Goal: Complete application form

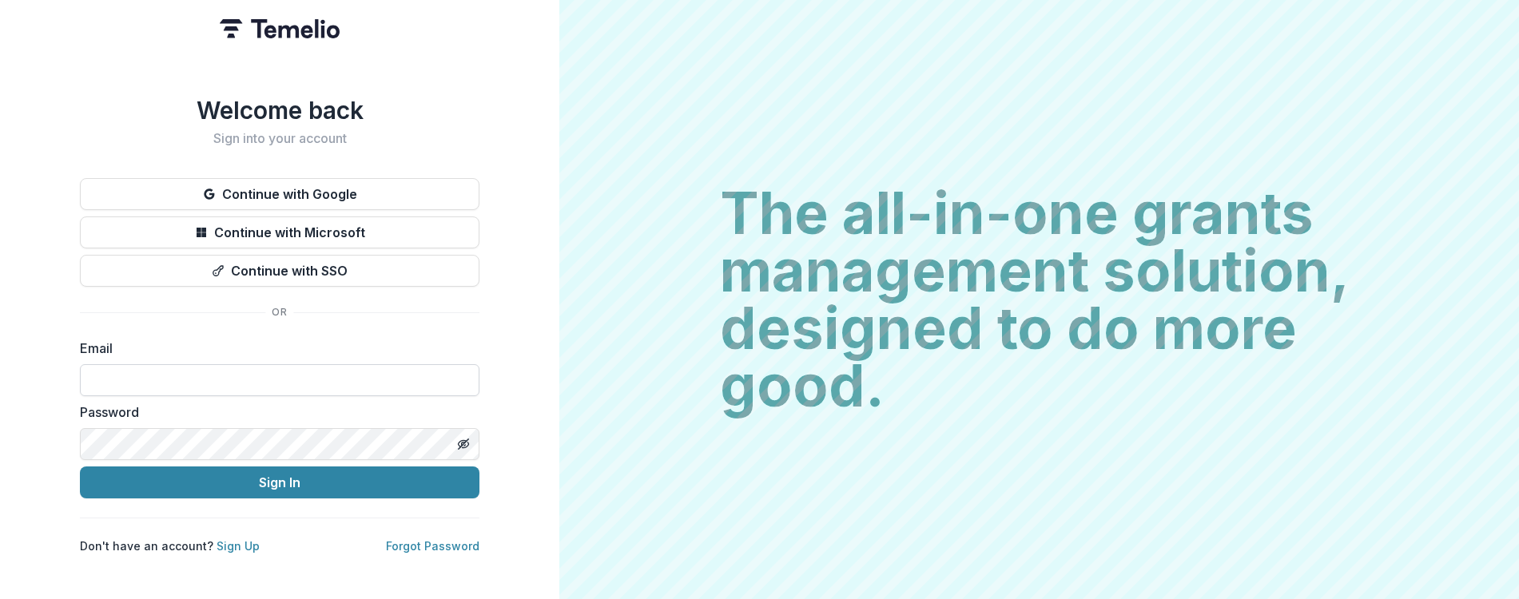
click at [229, 368] on input at bounding box center [280, 380] width 400 height 32
type input "**********"
click at [80, 467] on button "Sign In" at bounding box center [280, 483] width 400 height 32
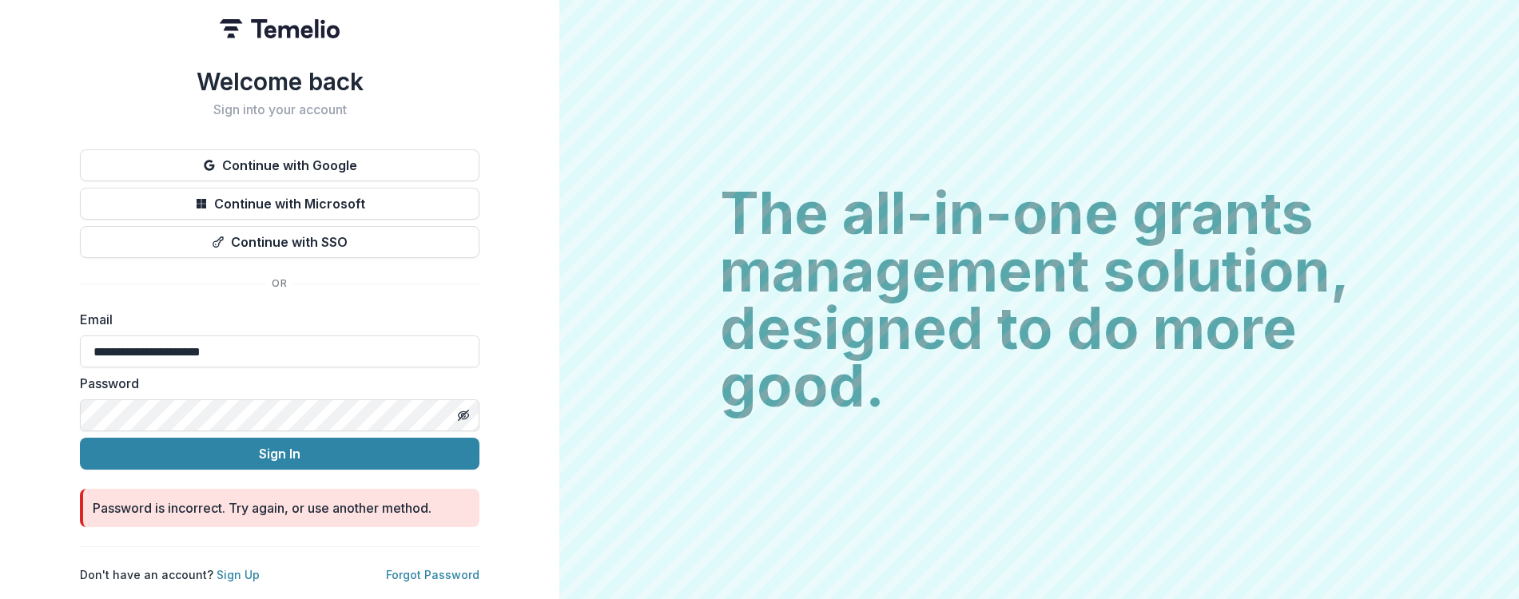
click at [80, 438] on button "Sign In" at bounding box center [280, 454] width 400 height 32
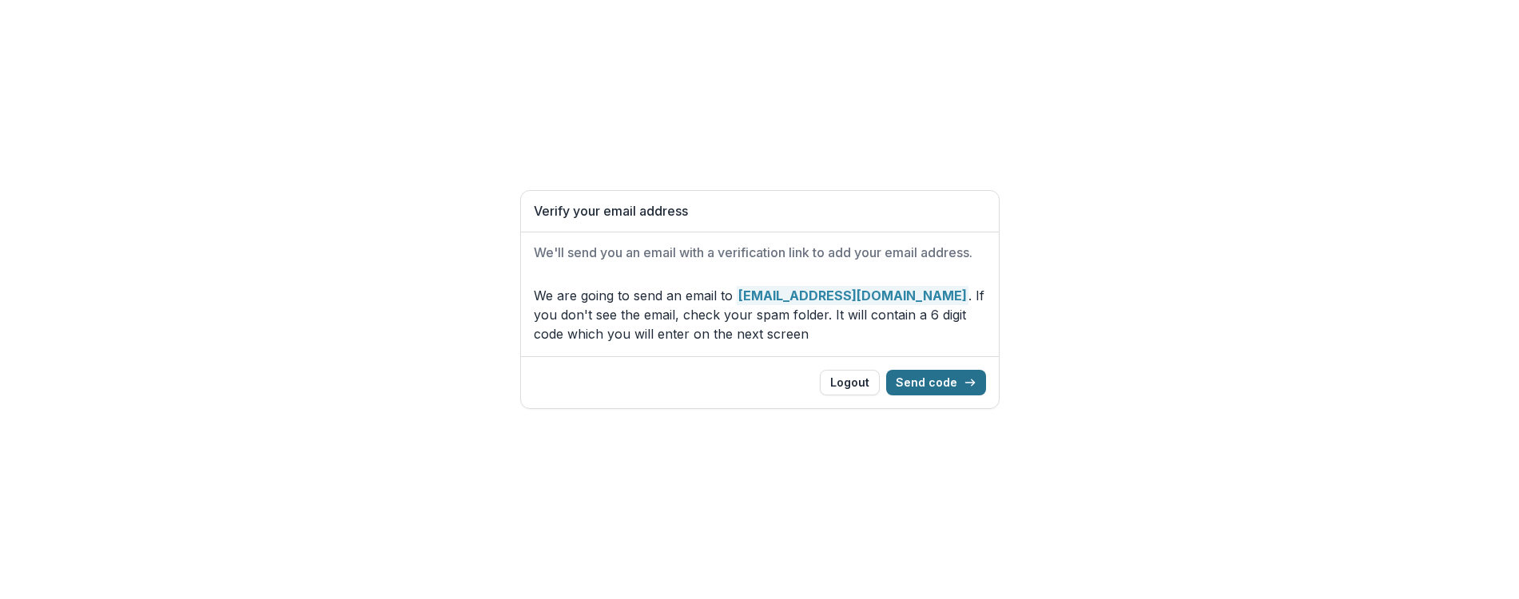
click at [941, 383] on button "Send code" at bounding box center [936, 383] width 100 height 26
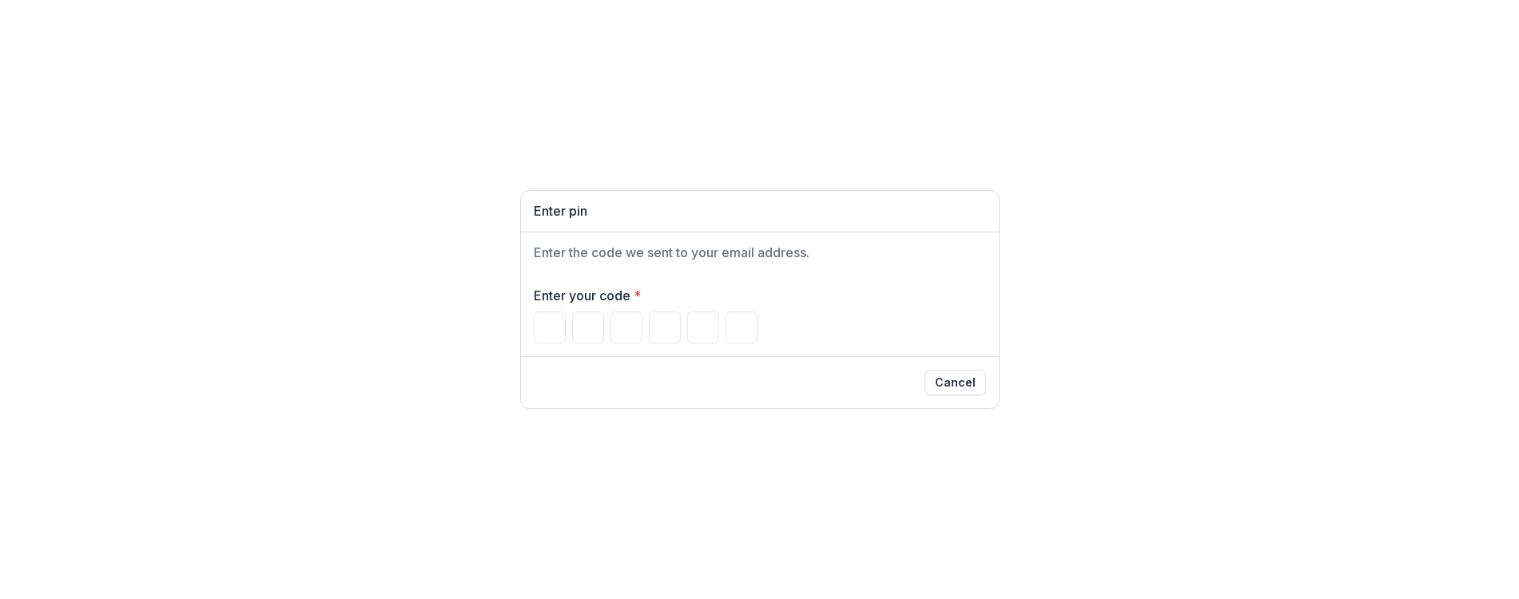
type input "*"
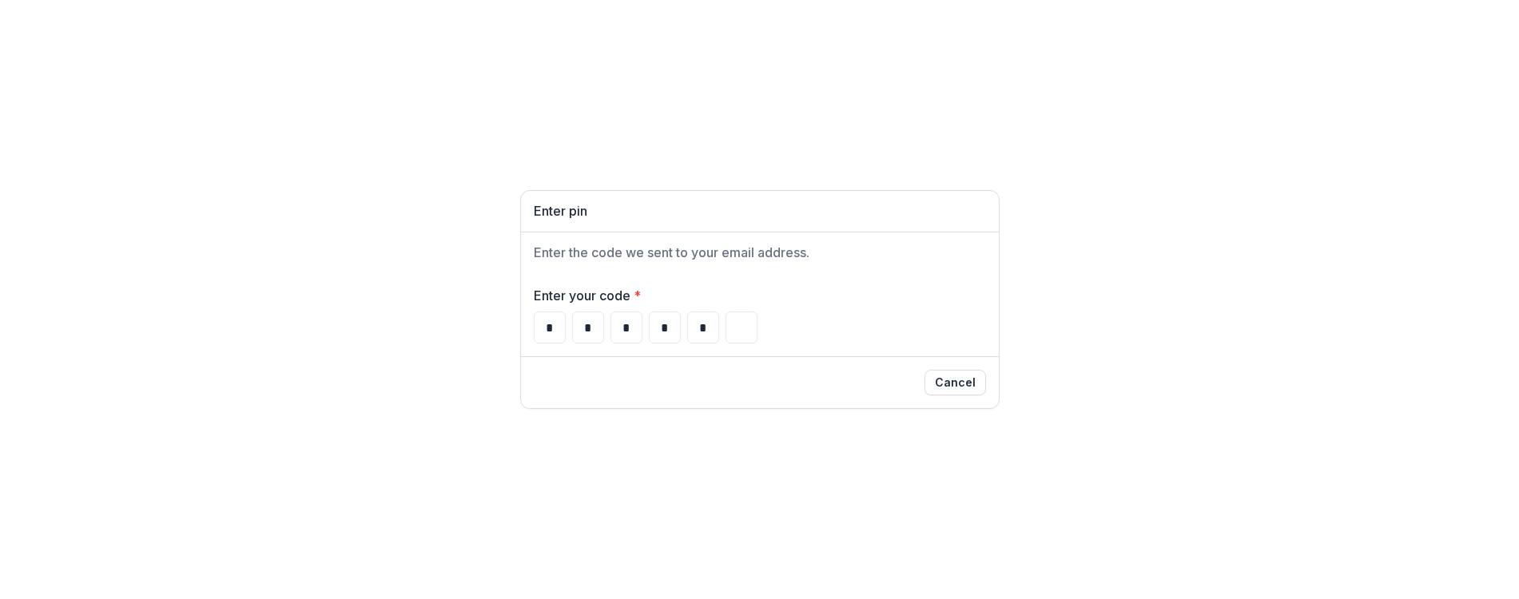
type input "*"
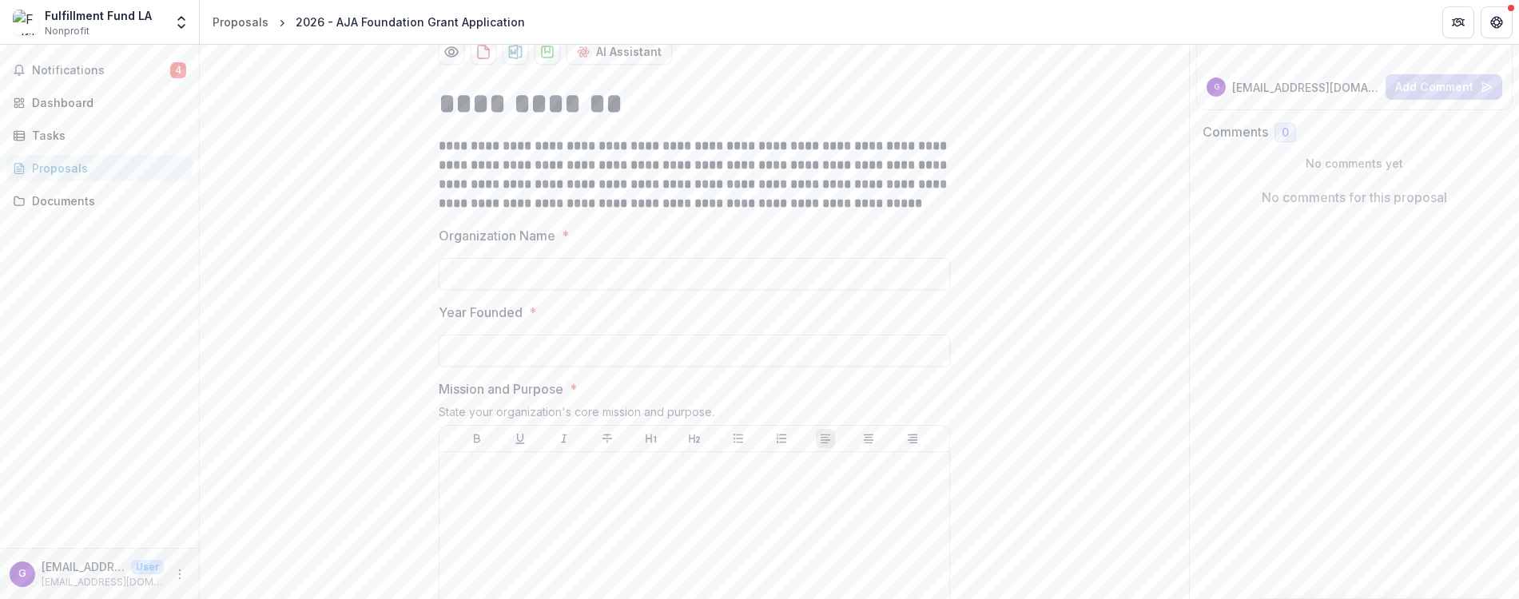
scroll to position [187, 0]
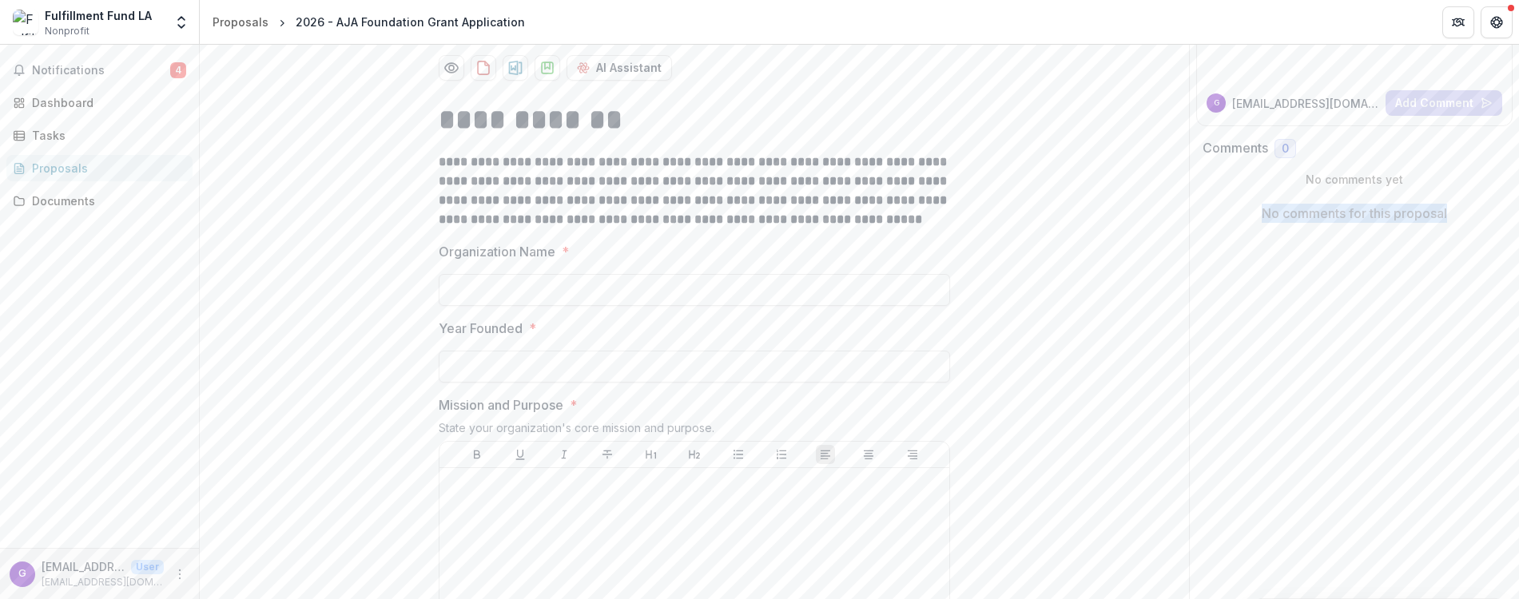
drag, startPoint x: 1513, startPoint y: 185, endPoint x: 1510, endPoint y: 229, distance: 44.0
click at [1510, 229] on div "Comments 0 No comments yet No comments for this proposal" at bounding box center [1354, 189] width 329 height 100
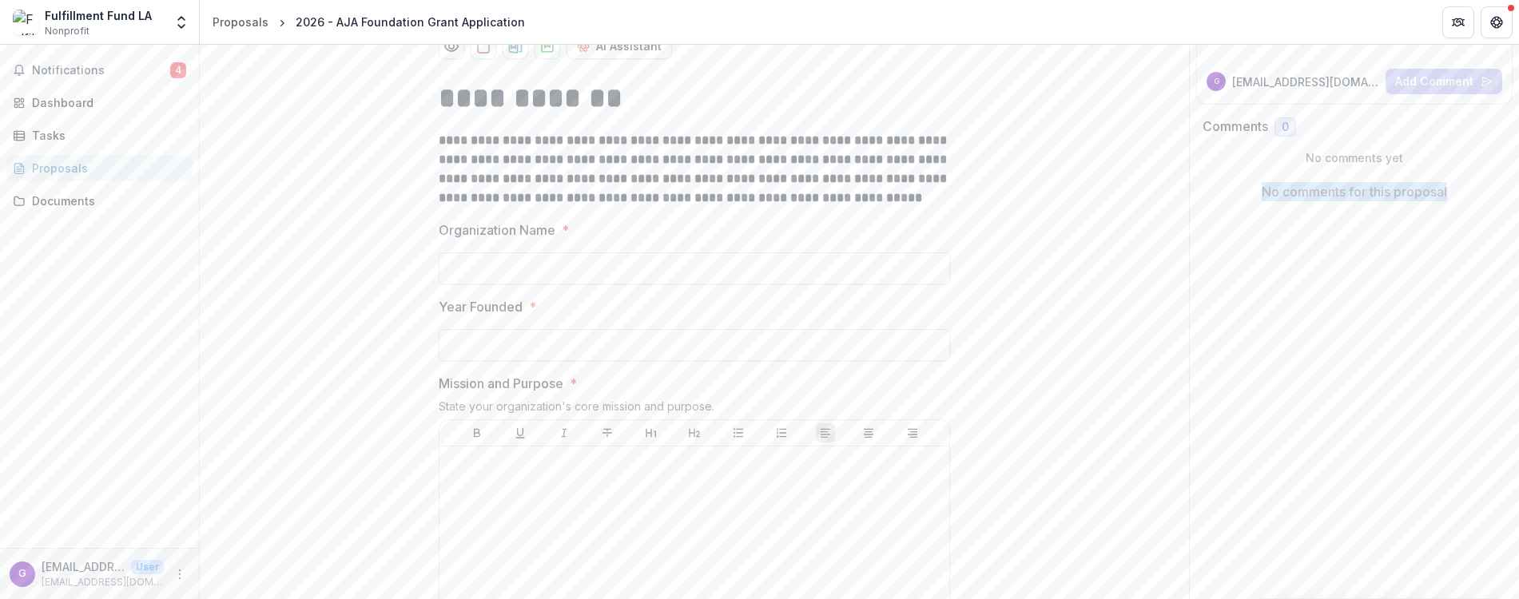
scroll to position [201, 0]
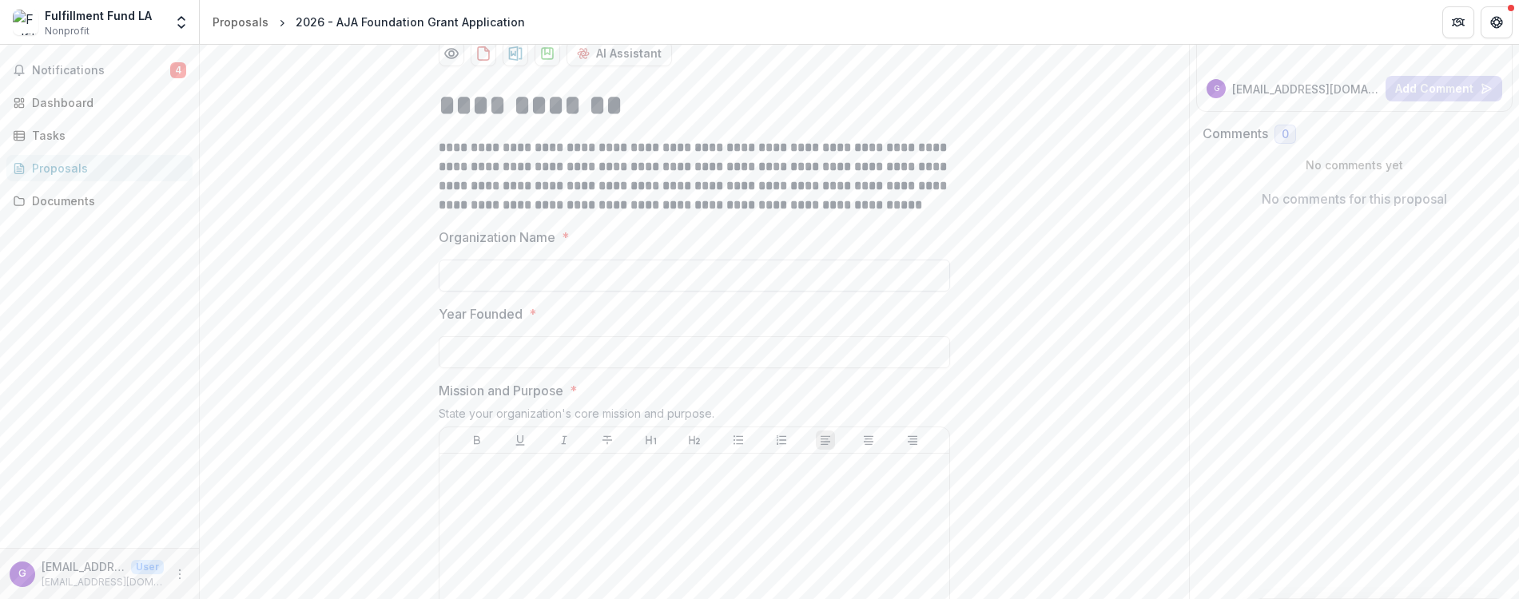
click at [690, 270] on input "Organization Name *" at bounding box center [694, 276] width 511 height 32
type input "*"
click at [570, 350] on input "Year Founded *" at bounding box center [694, 352] width 511 height 32
type input "*"
click at [528, 493] on div at bounding box center [694, 580] width 497 height 240
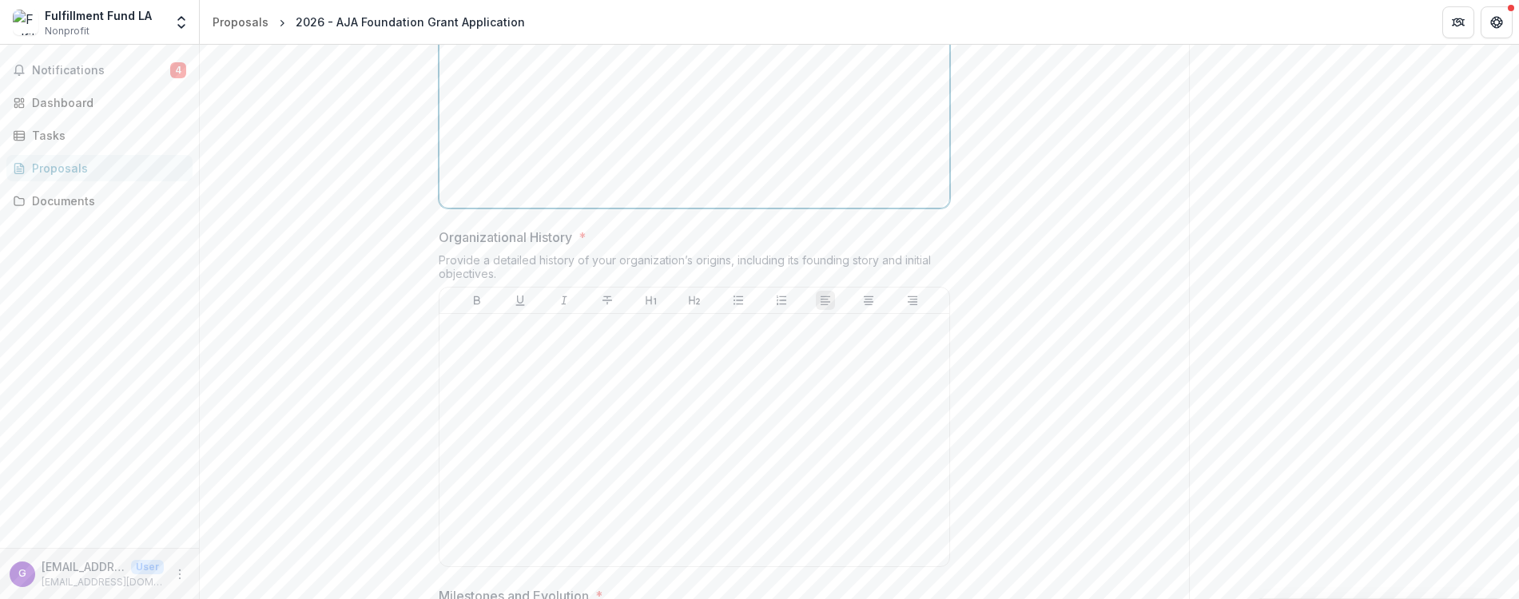
scroll to position [702, 0]
click at [583, 357] on div at bounding box center [694, 439] width 497 height 240
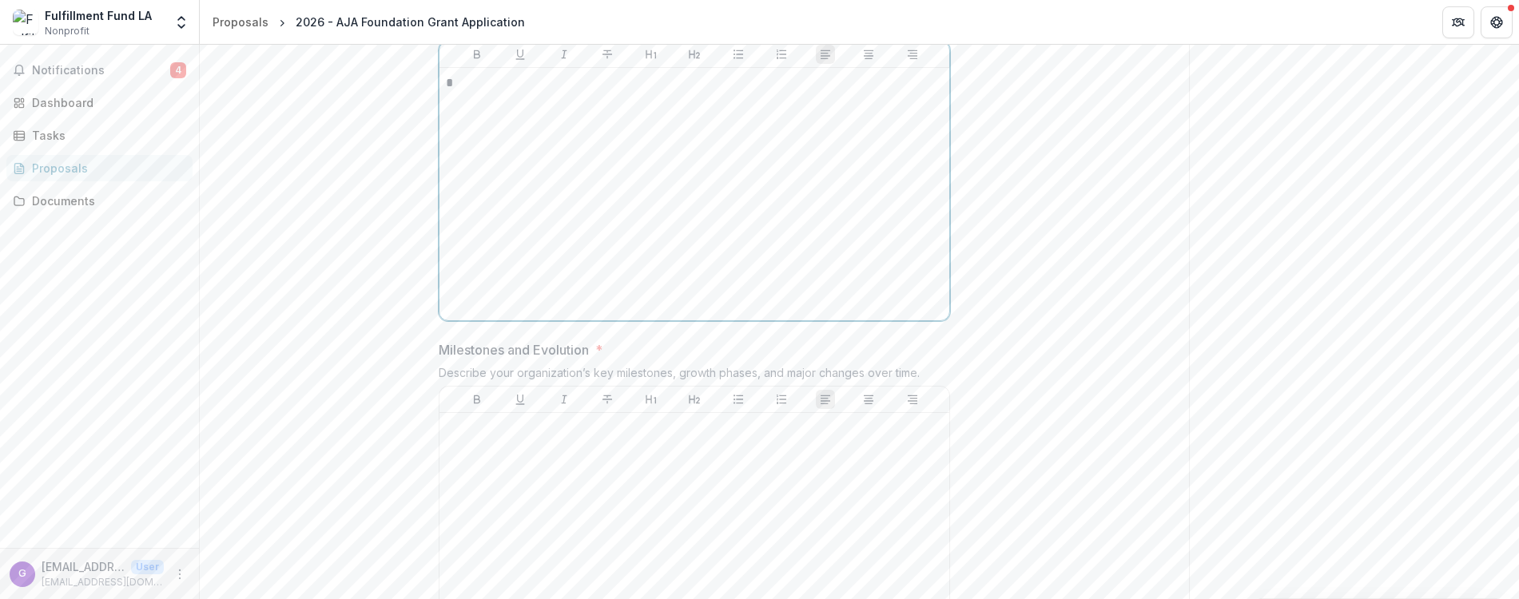
scroll to position [1091, 0]
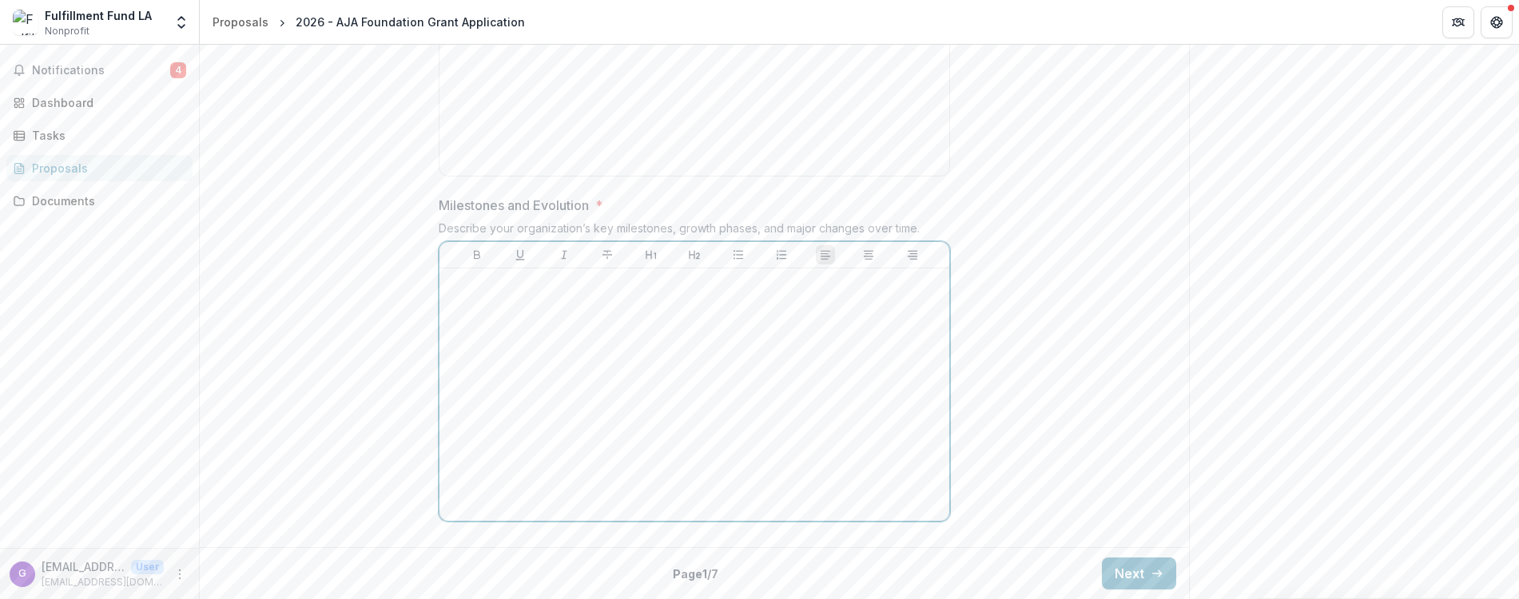
click at [478, 329] on div at bounding box center [694, 395] width 497 height 240
click at [1130, 568] on button "Next" at bounding box center [1139, 574] width 74 height 32
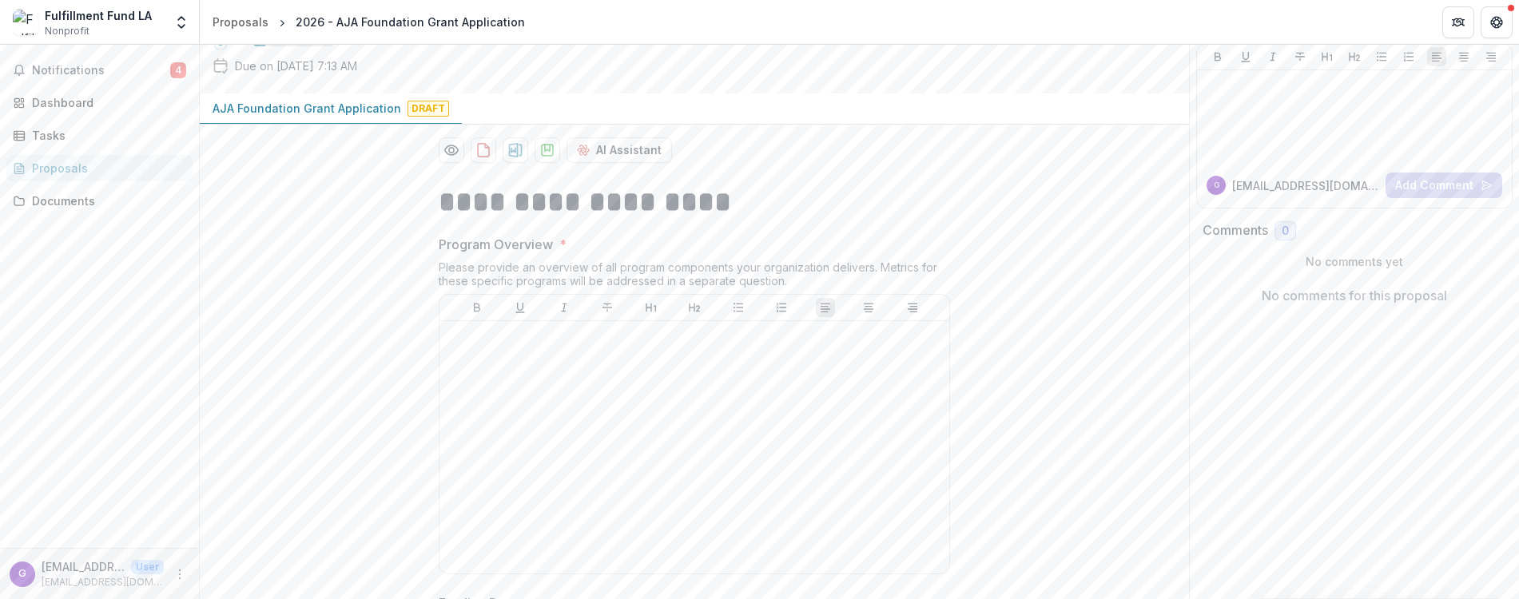
scroll to position [0, 0]
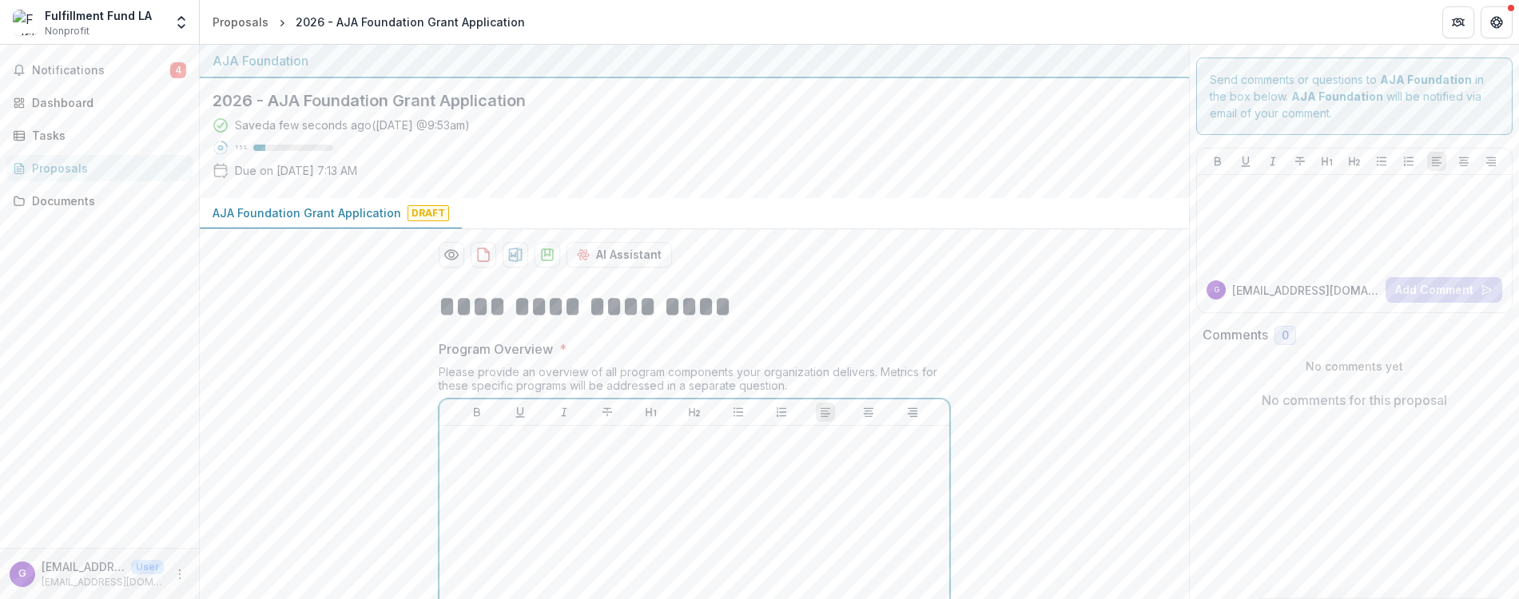
click at [524, 477] on div at bounding box center [694, 552] width 497 height 240
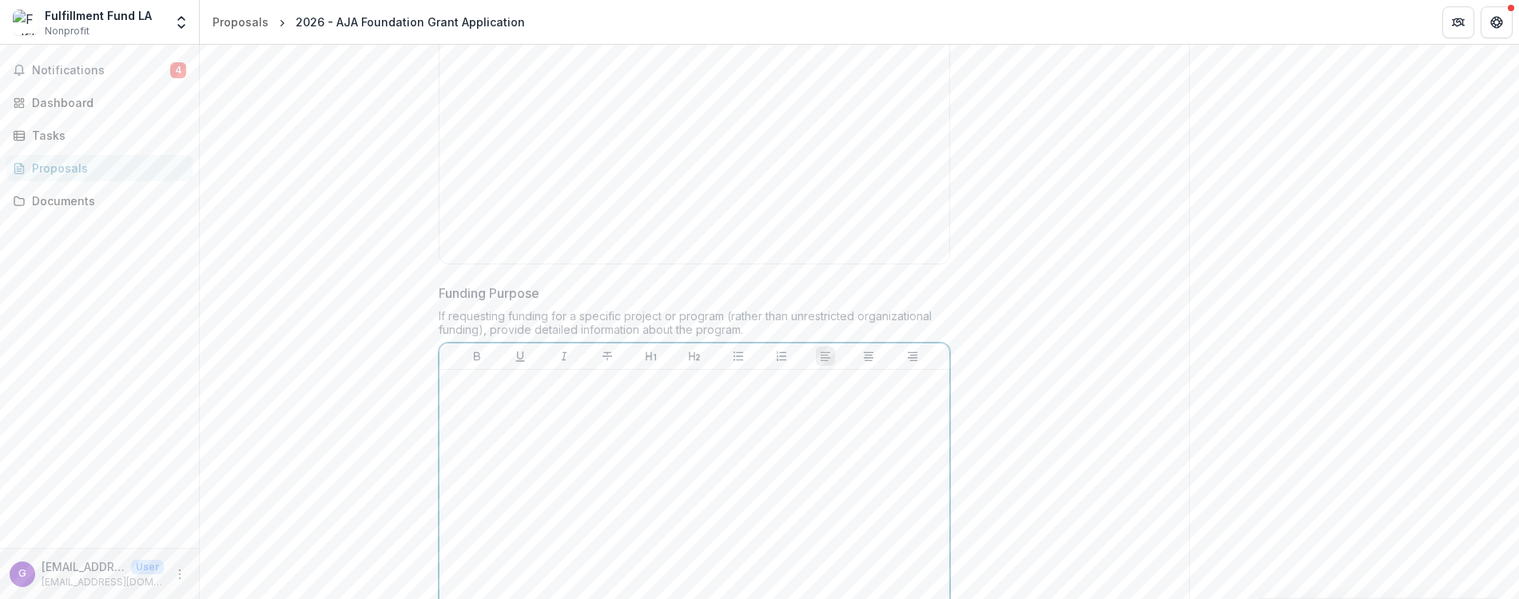
click at [479, 440] on div at bounding box center [694, 496] width 497 height 240
click at [633, 186] on div "*" at bounding box center [694, 121] width 497 height 240
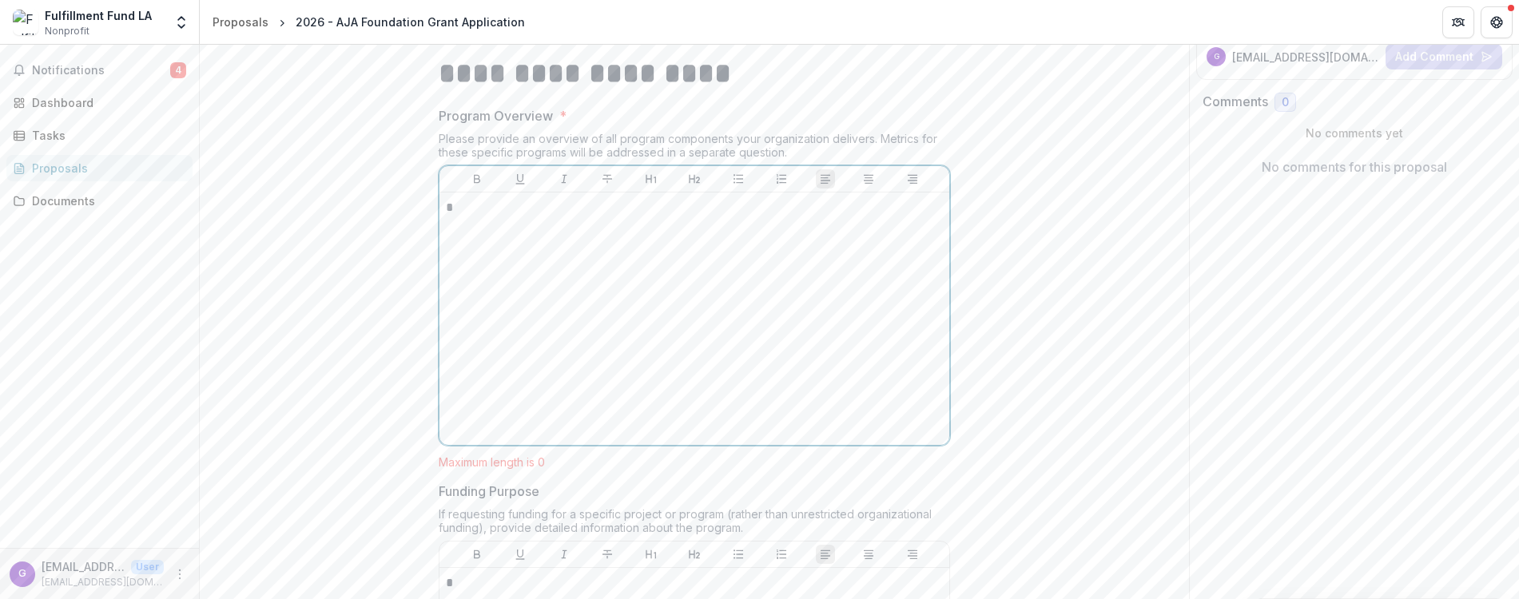
scroll to position [238, 0]
click at [503, 586] on p "*" at bounding box center [694, 579] width 497 height 18
drag, startPoint x: 607, startPoint y: 313, endPoint x: 584, endPoint y: 252, distance: 65.0
click at [606, 312] on div "********" at bounding box center [694, 314] width 497 height 240
drag, startPoint x: 578, startPoint y: 232, endPoint x: 446, endPoint y: 205, distance: 134.5
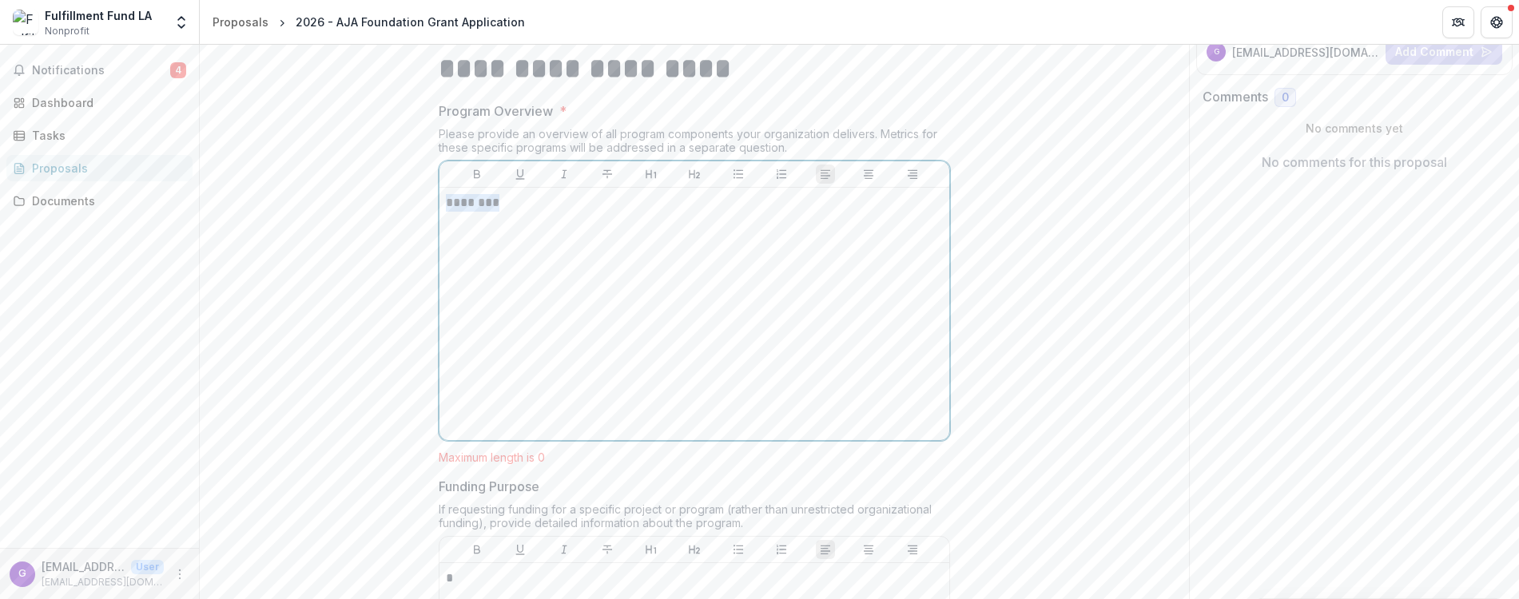
click at [446, 205] on div "********" at bounding box center [694, 314] width 497 height 240
click at [475, 263] on div "*" at bounding box center [694, 314] width 497 height 240
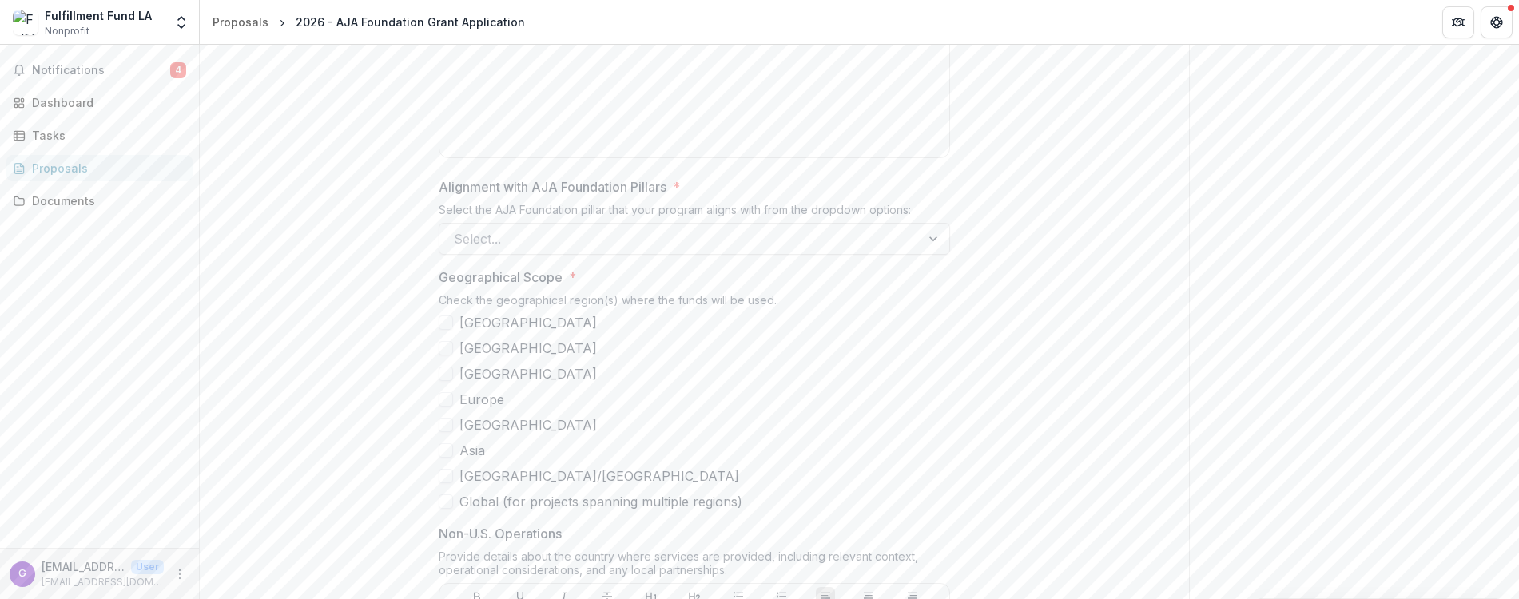
scroll to position [908, 0]
click at [682, 231] on div at bounding box center [680, 228] width 452 height 22
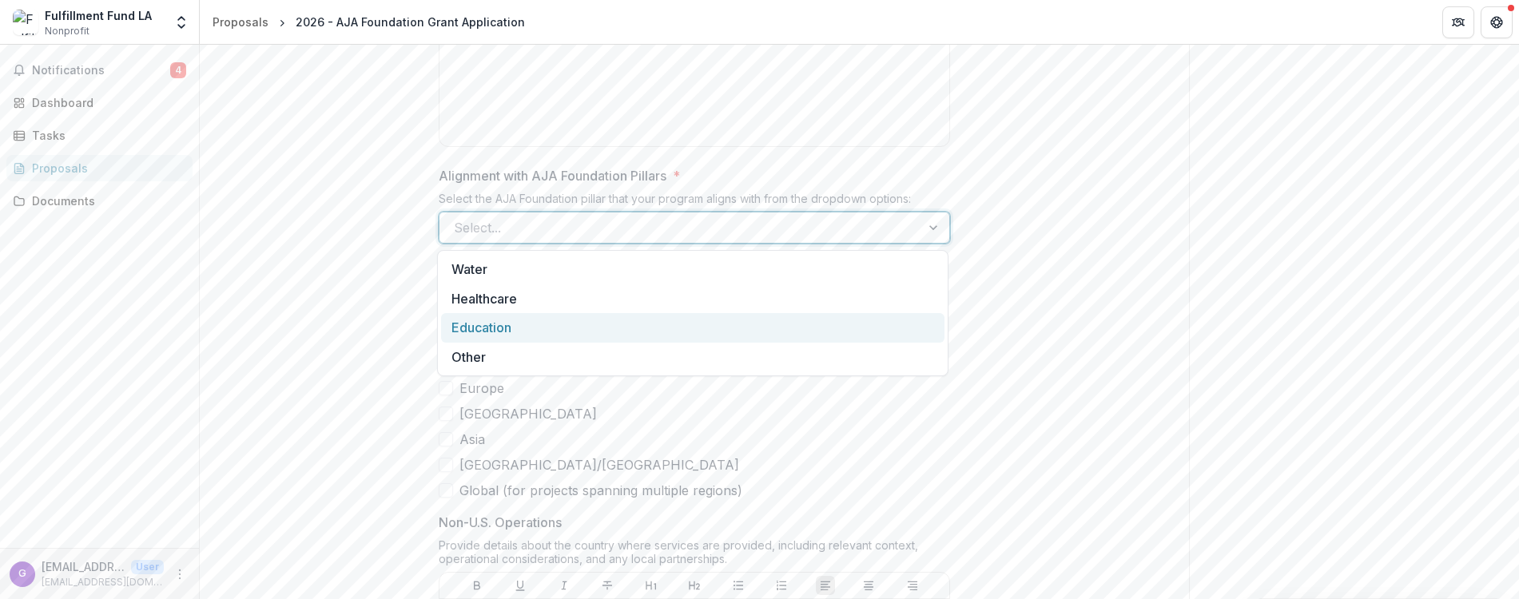
click at [568, 334] on div "Education" at bounding box center [692, 328] width 503 height 30
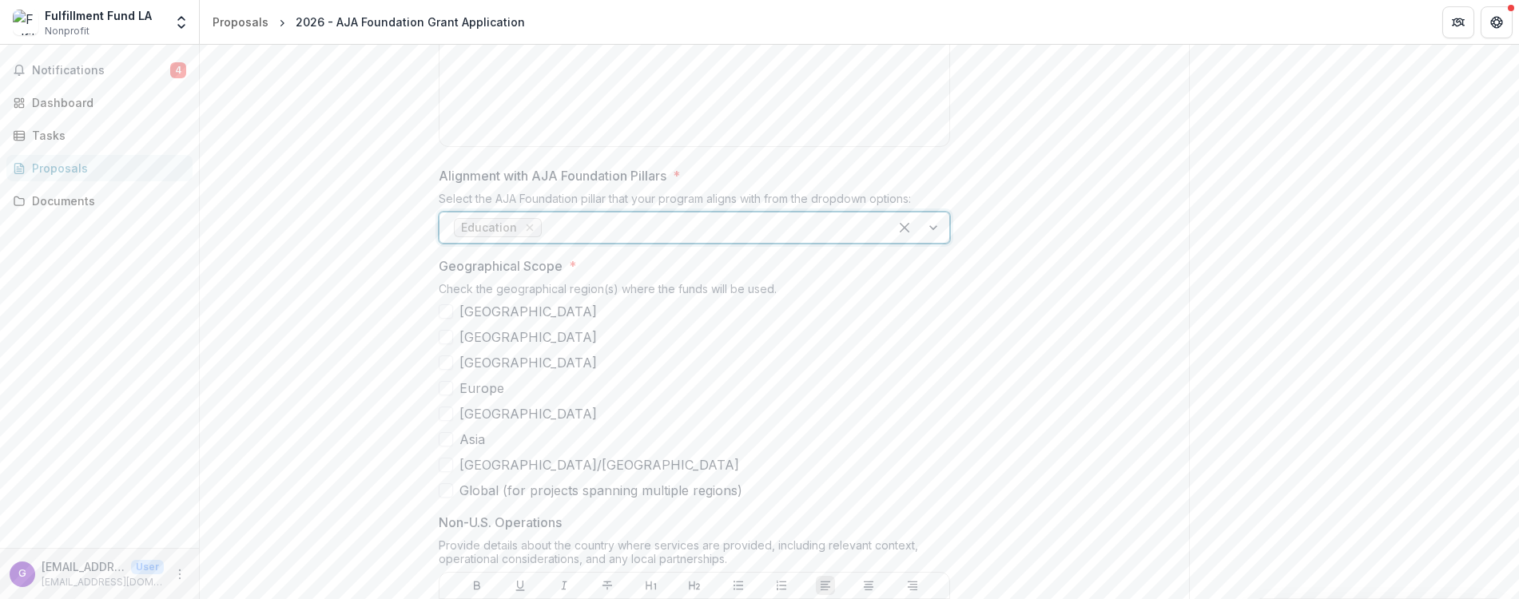
click at [444, 308] on span at bounding box center [446, 311] width 14 height 14
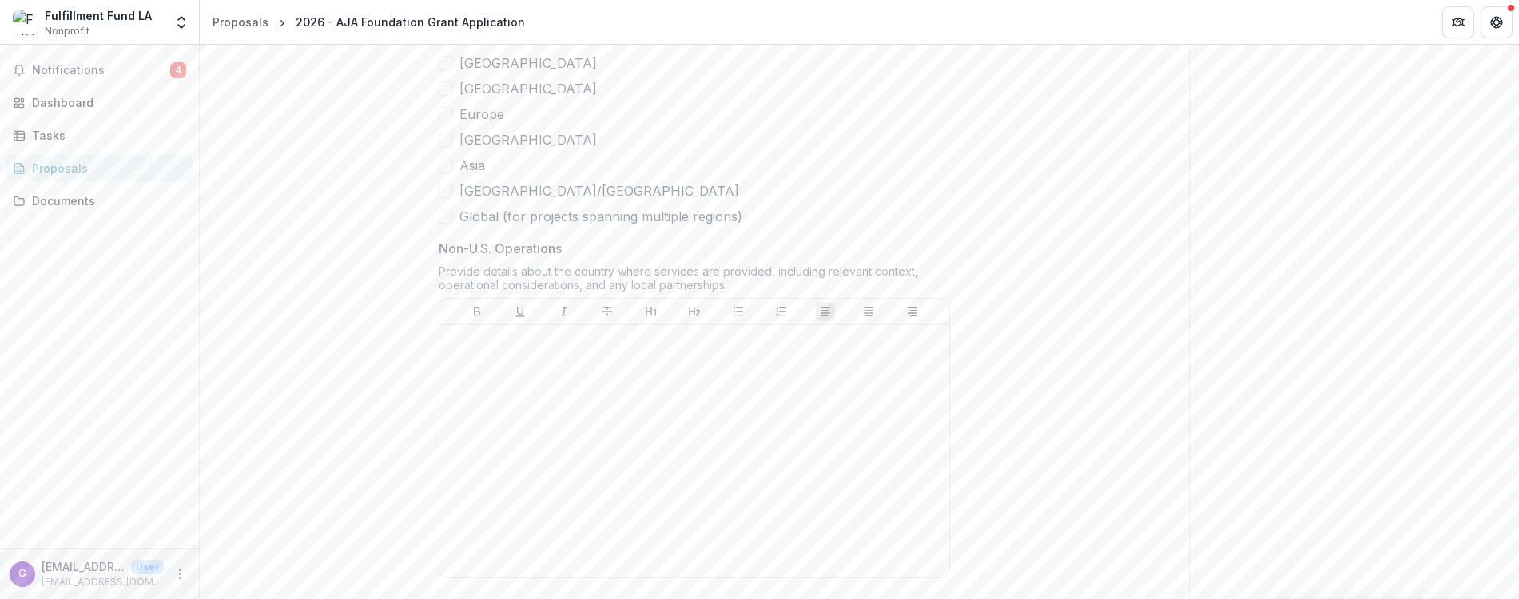
scroll to position [1238, 0]
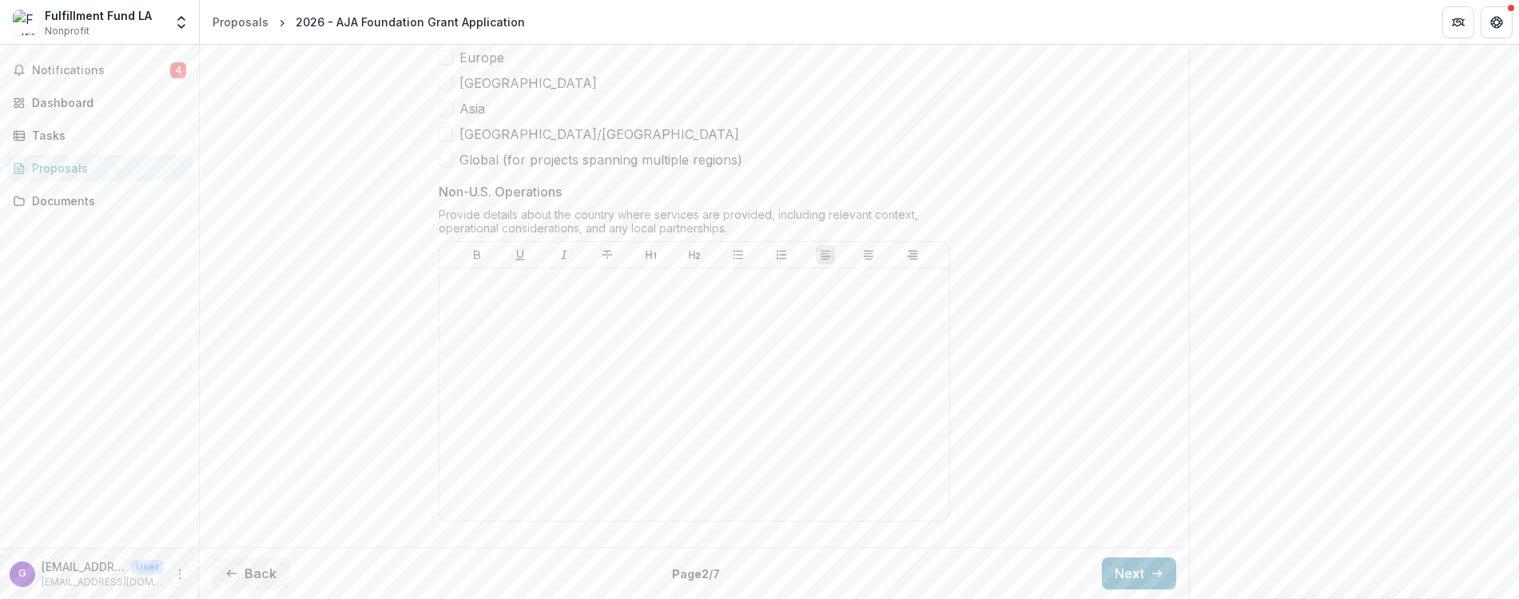
click at [1122, 569] on button "Next" at bounding box center [1139, 574] width 74 height 32
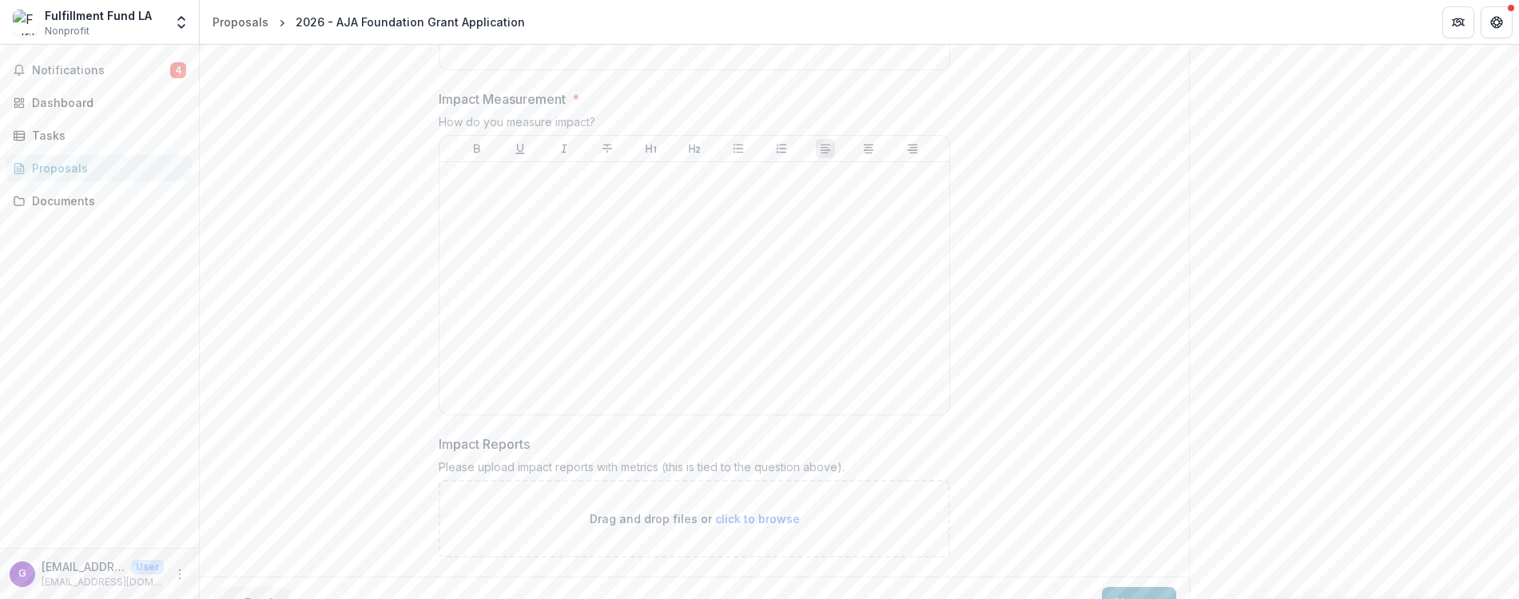
scroll to position [1315, 0]
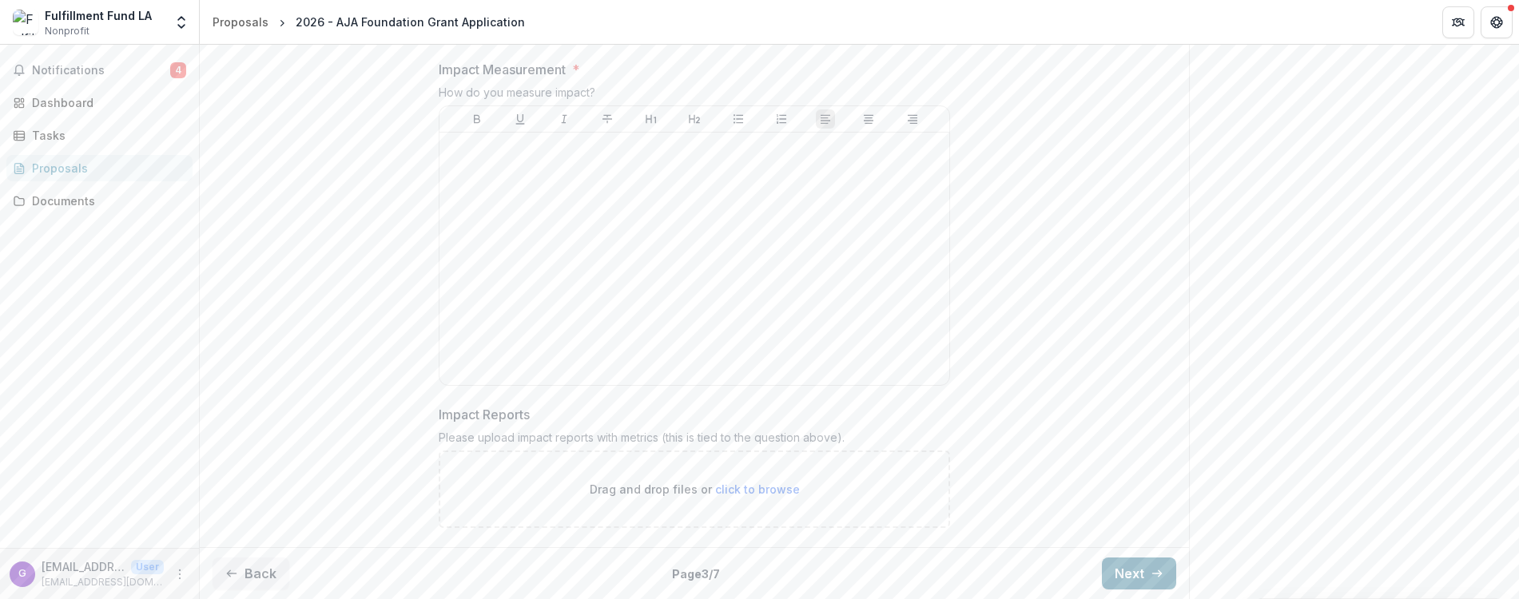
click at [1139, 570] on button "Next" at bounding box center [1139, 574] width 74 height 32
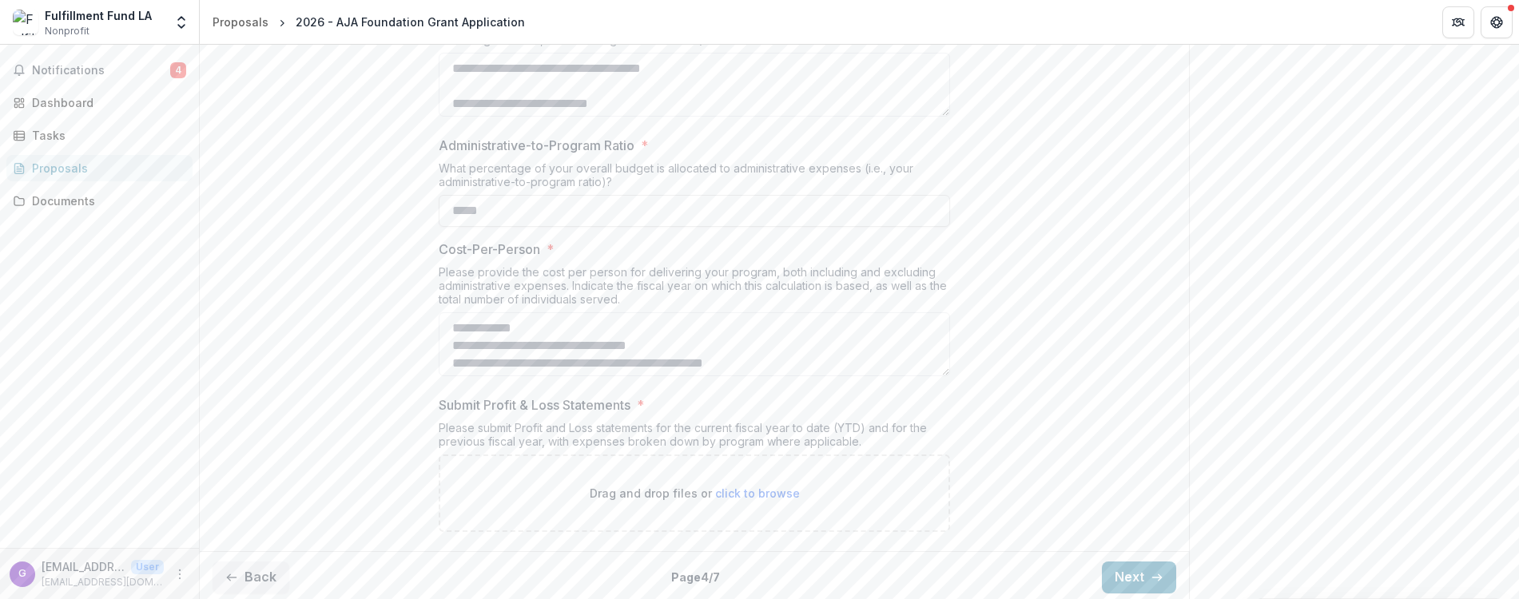
scroll to position [734, 0]
click at [1134, 576] on button "Next" at bounding box center [1139, 574] width 74 height 32
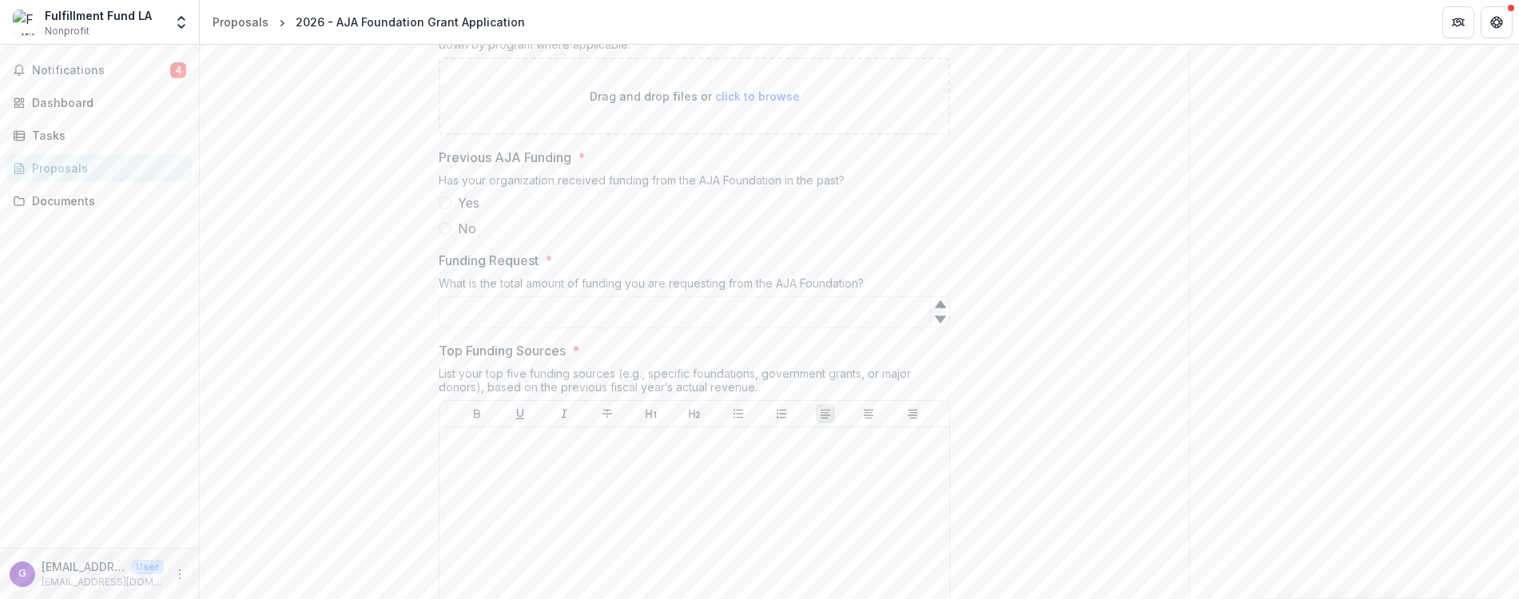
scroll to position [865, 0]
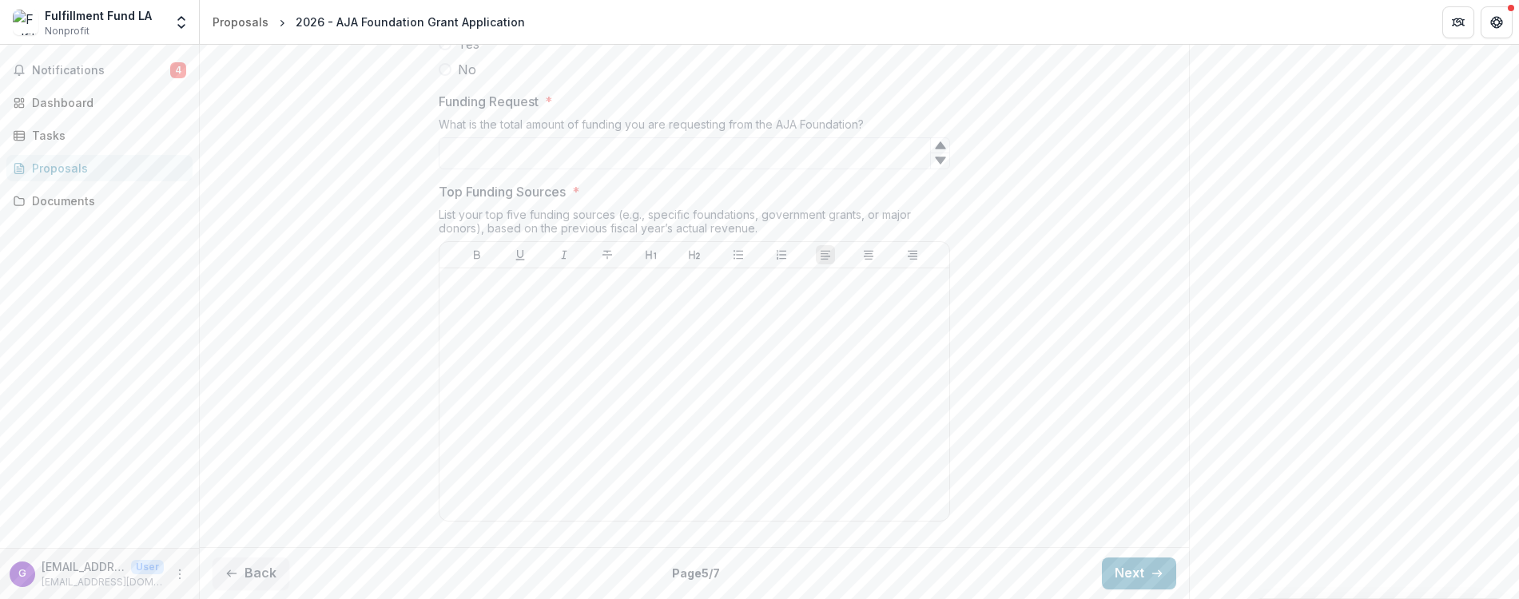
click at [1143, 570] on button "Next" at bounding box center [1139, 574] width 74 height 32
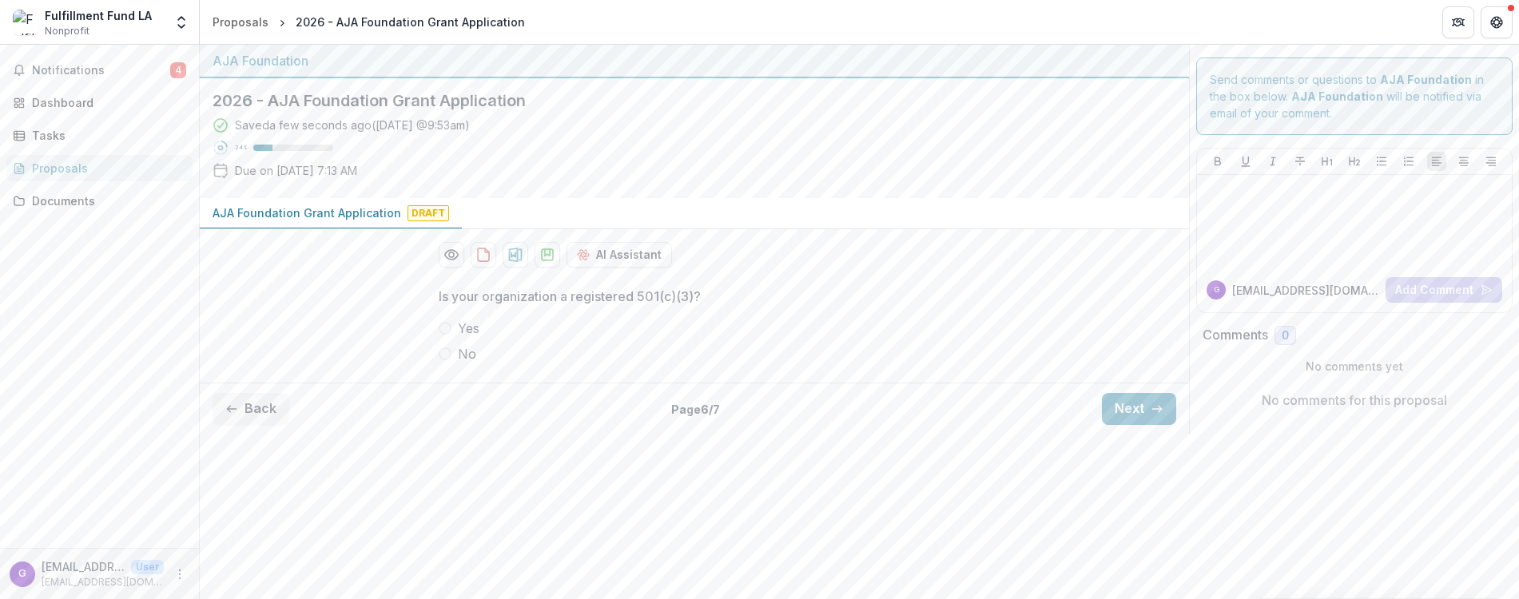
scroll to position [0, 0]
click at [1136, 403] on button "Next" at bounding box center [1139, 409] width 74 height 32
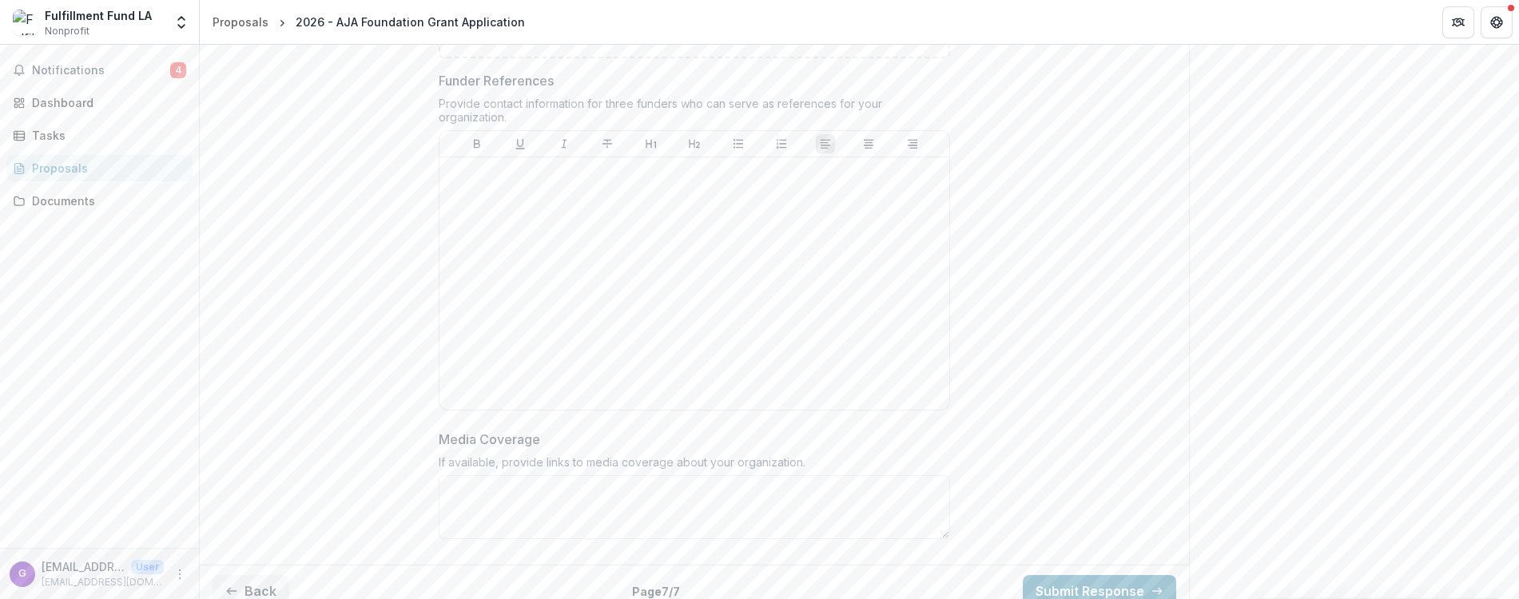
scroll to position [965, 0]
